Goal: Navigation & Orientation: Go to known website

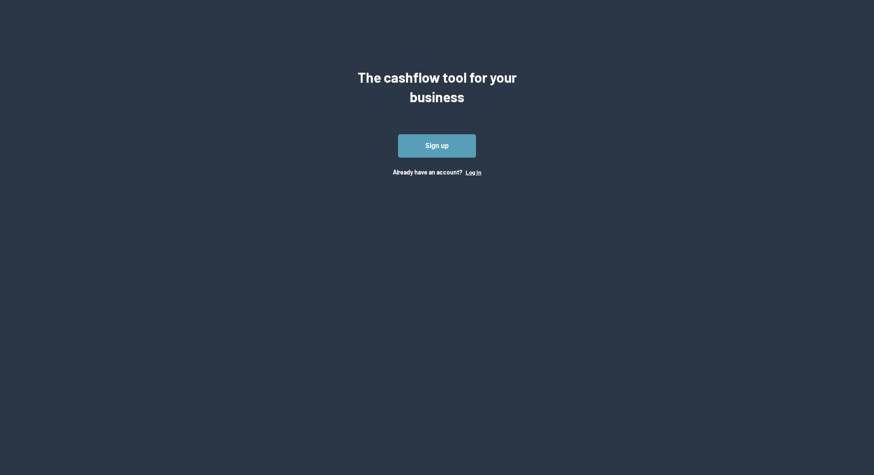
click at [477, 172] on button "Log In" at bounding box center [473, 172] width 16 height 7
